Goal: Information Seeking & Learning: Learn about a topic

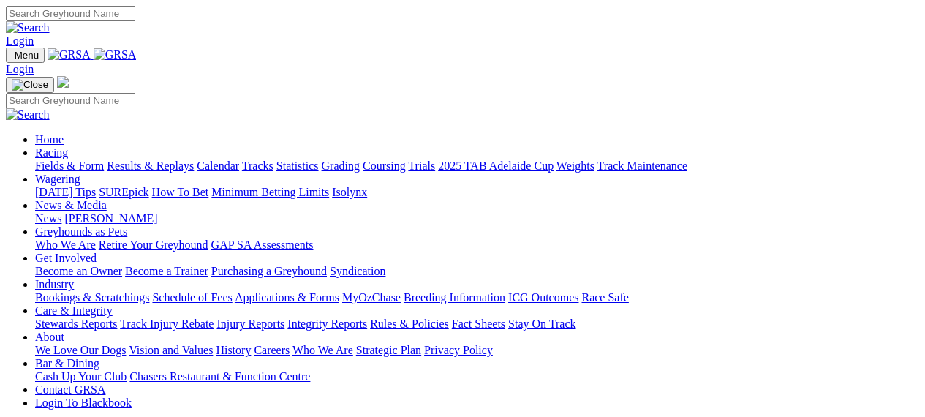
click at [360, 159] on link "Grading" at bounding box center [341, 165] width 38 height 12
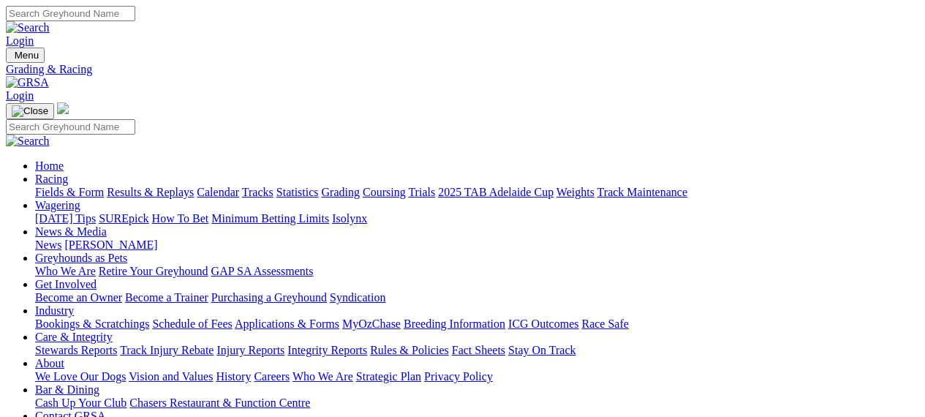
click at [80, 199] on link "Wagering" at bounding box center [57, 205] width 45 height 12
click at [68, 173] on link "Racing" at bounding box center [51, 179] width 33 height 12
click at [239, 186] on link "Calendar" at bounding box center [218, 192] width 42 height 12
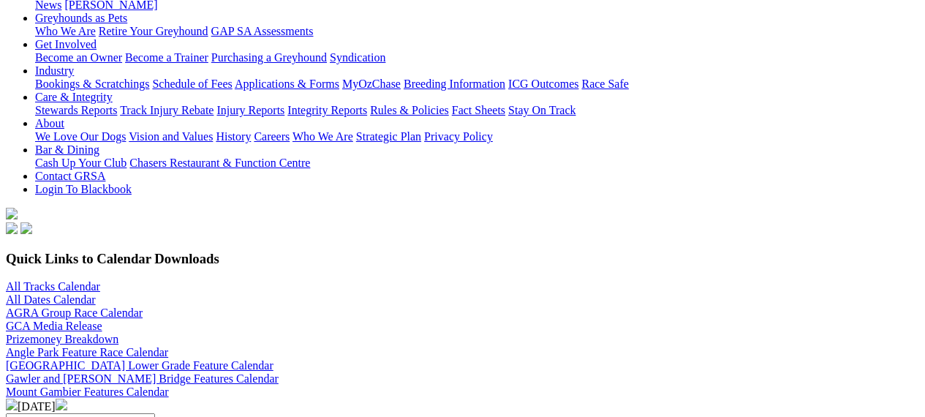
scroll to position [244, 0]
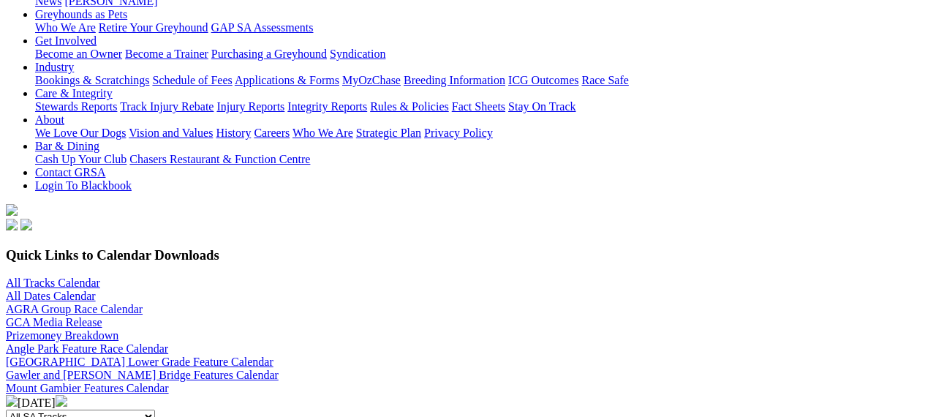
click at [95, 329] on link "Prizemoney Breakdown" at bounding box center [62, 335] width 113 height 12
